Goal: Submit feedback/report problem

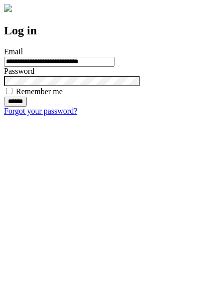
type input "**********"
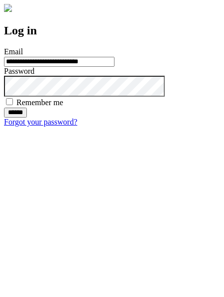
click at [27, 118] on input "******" at bounding box center [15, 113] width 23 height 10
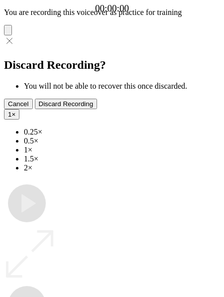
type input "**********"
